Goal: Information Seeking & Learning: Learn about a topic

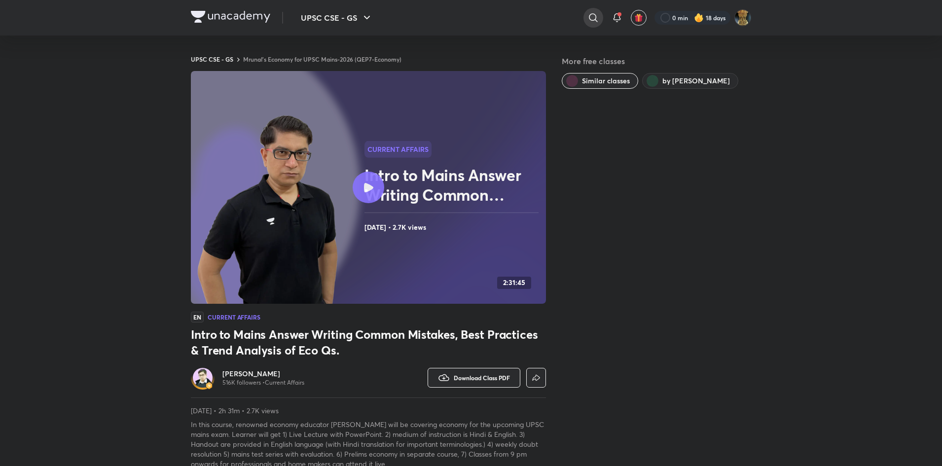
click at [592, 24] on div at bounding box center [594, 18] width 20 height 20
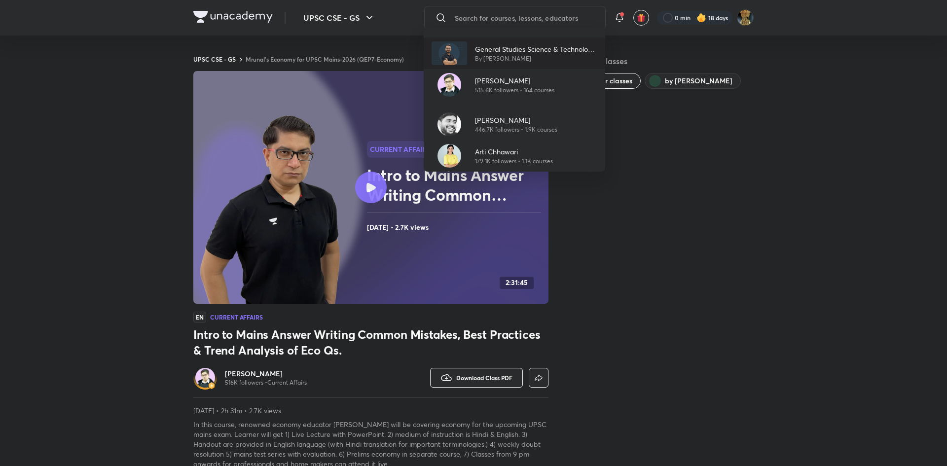
click at [528, 46] on p "General Studies Science & Technology for UPSC Pre & Mains" at bounding box center [536, 49] width 122 height 10
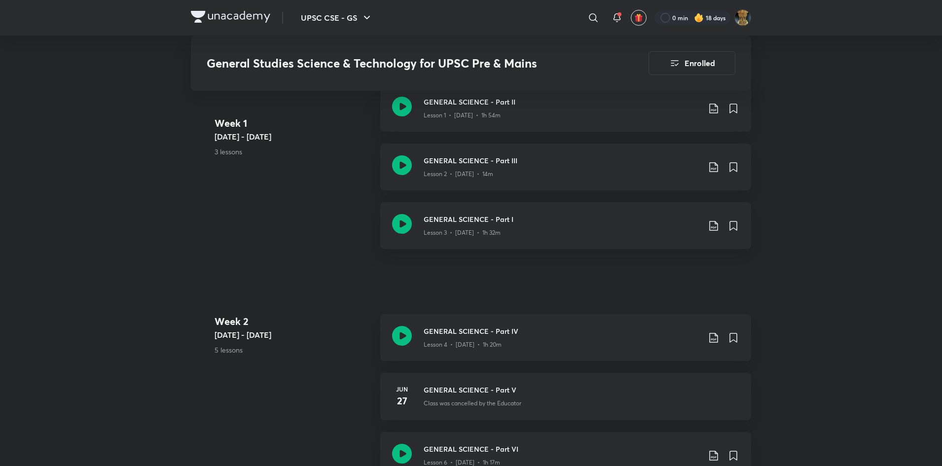
scroll to position [447, 0]
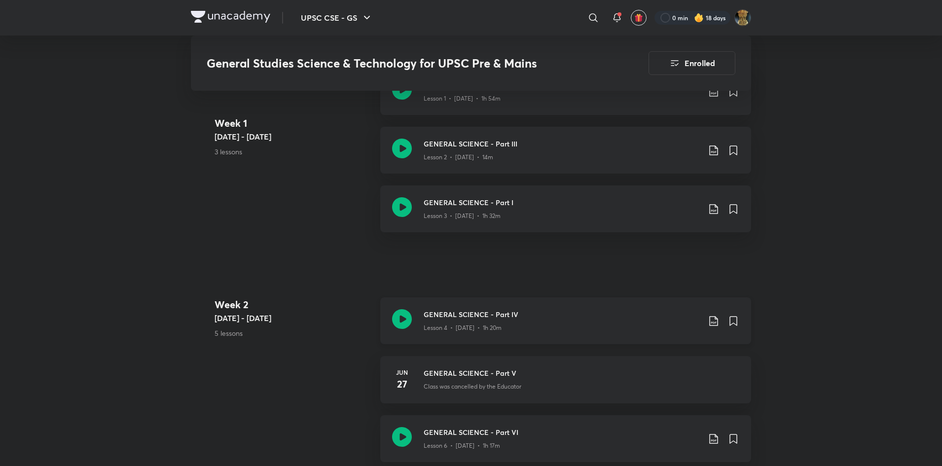
click at [536, 319] on h3 "GENERAL SCIENCE - Part IV" at bounding box center [562, 314] width 276 height 10
